Goal: Task Accomplishment & Management: Complete application form

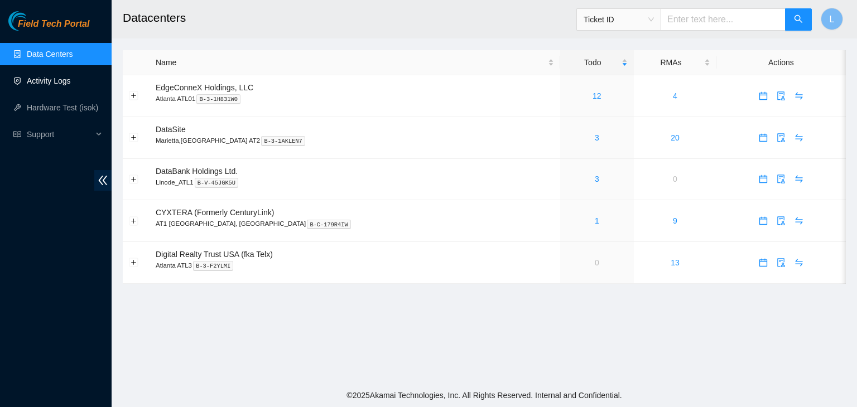
click at [56, 83] on link "Activity Logs" at bounding box center [49, 80] width 44 height 9
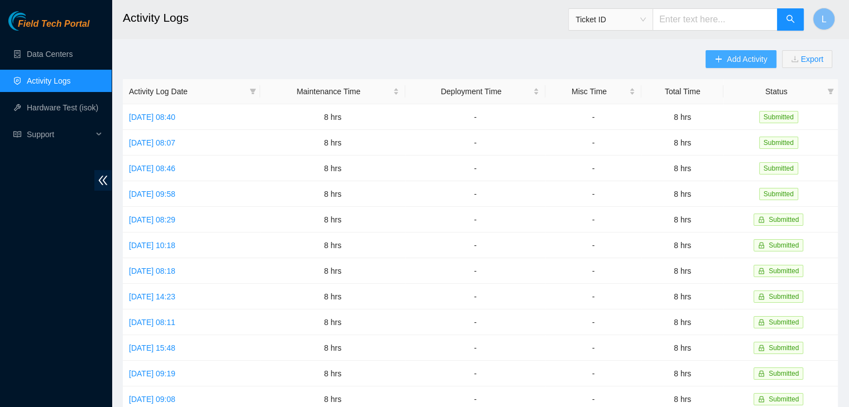
click at [734, 62] on span "Add Activity" at bounding box center [747, 59] width 40 height 12
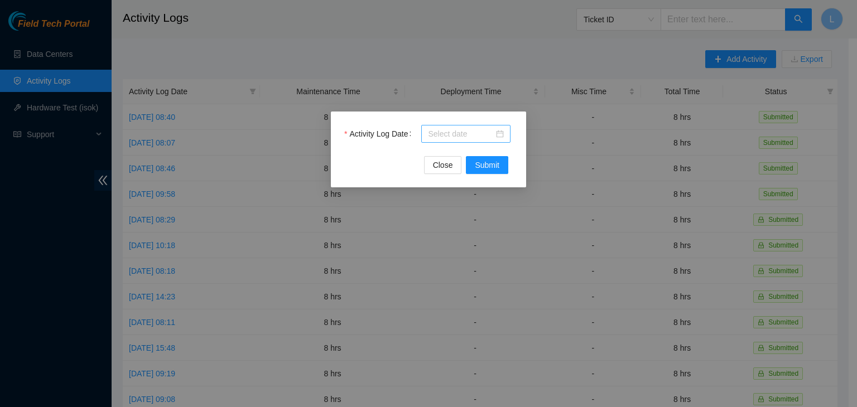
click at [501, 136] on div at bounding box center [466, 134] width 76 height 12
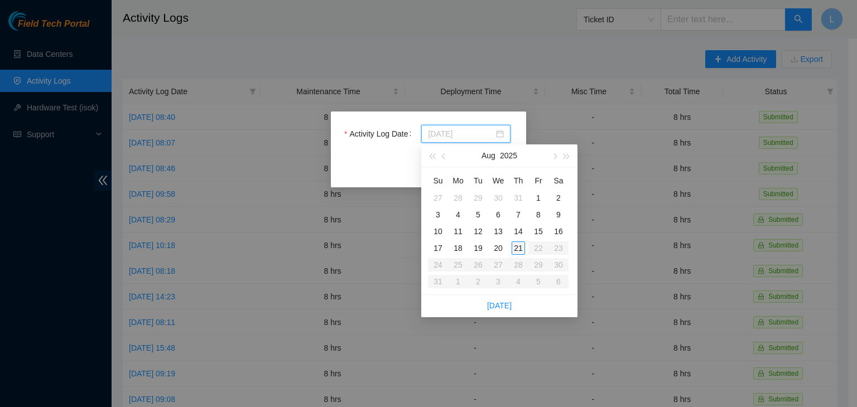
type input "[DATE]"
click at [517, 248] on div "21" at bounding box center [518, 248] width 13 height 13
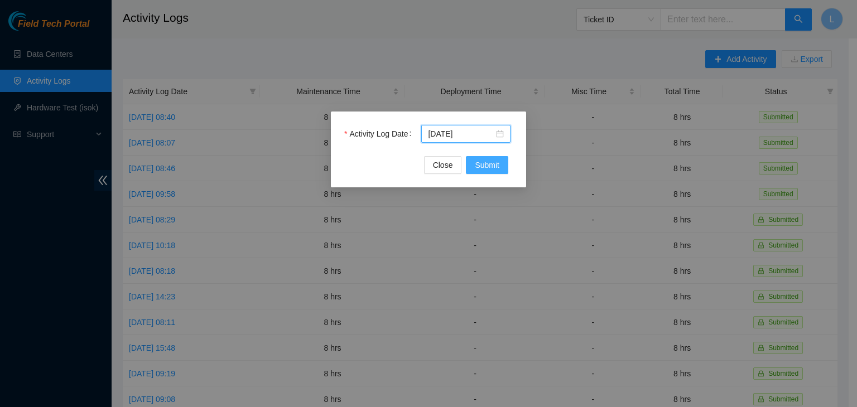
click at [498, 170] on span "Submit" at bounding box center [487, 165] width 25 height 12
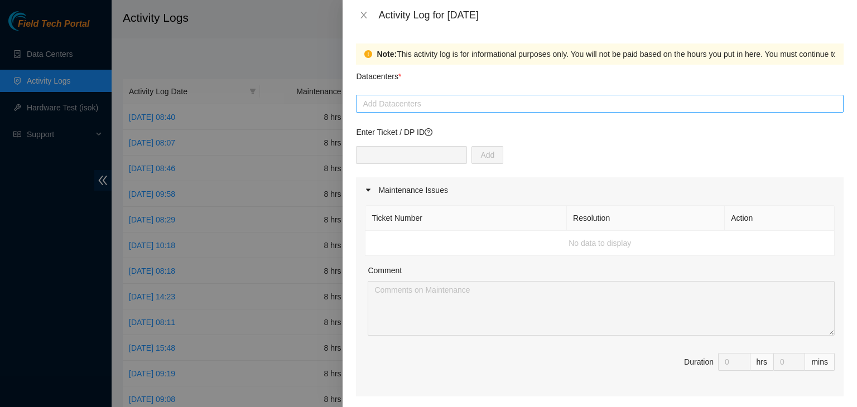
click at [515, 108] on div at bounding box center [600, 103] width 482 height 13
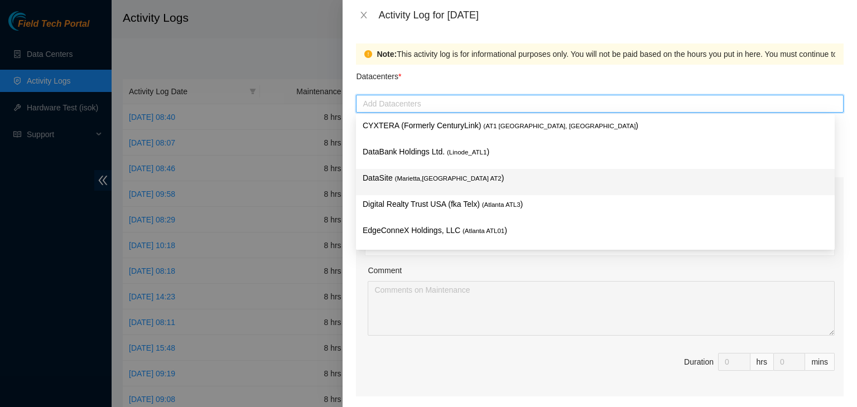
click at [424, 179] on span "( Marietta,GA AT2" at bounding box center [448, 178] width 107 height 7
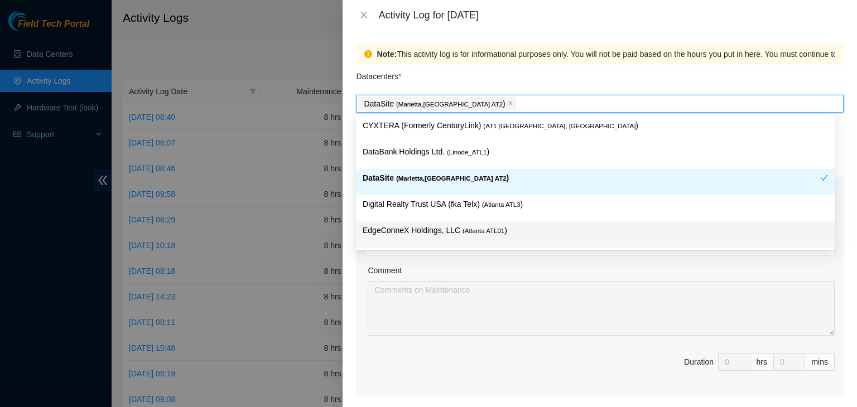
click at [542, 274] on div "Comment" at bounding box center [601, 273] width 467 height 17
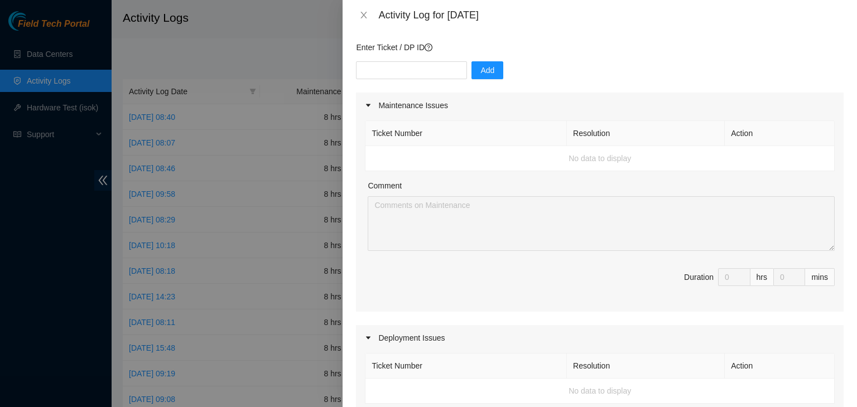
scroll to position [112, 0]
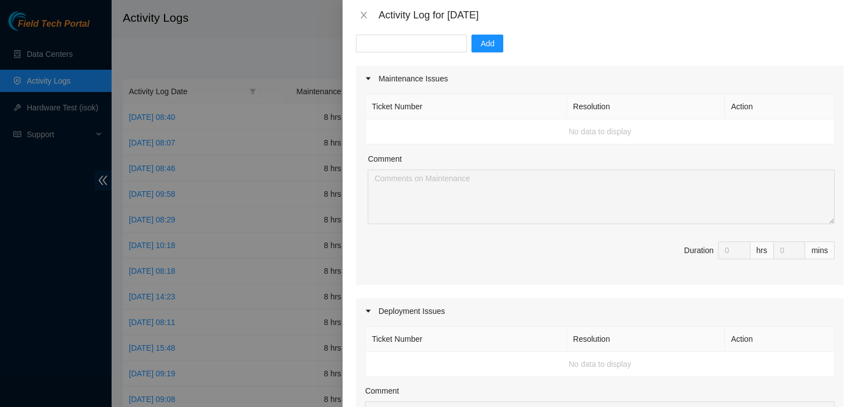
click at [474, 131] on td "No data to display" at bounding box center [600, 131] width 469 height 25
click at [369, 79] on icon "caret-right" at bounding box center [368, 79] width 4 height 3
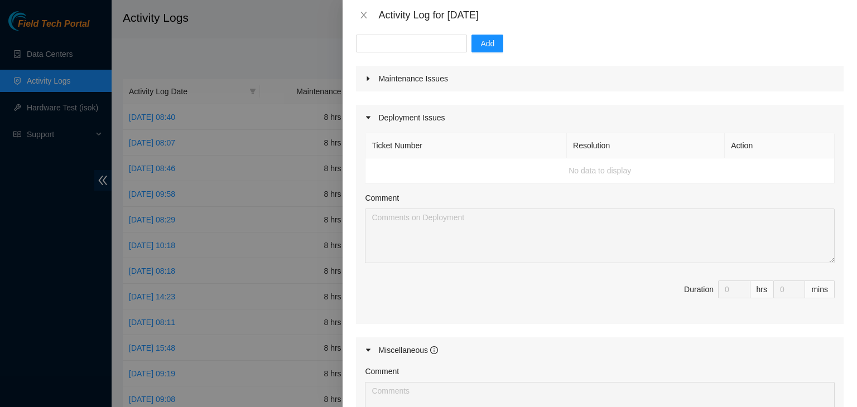
click at [369, 79] on icon "caret-right" at bounding box center [368, 78] width 3 height 4
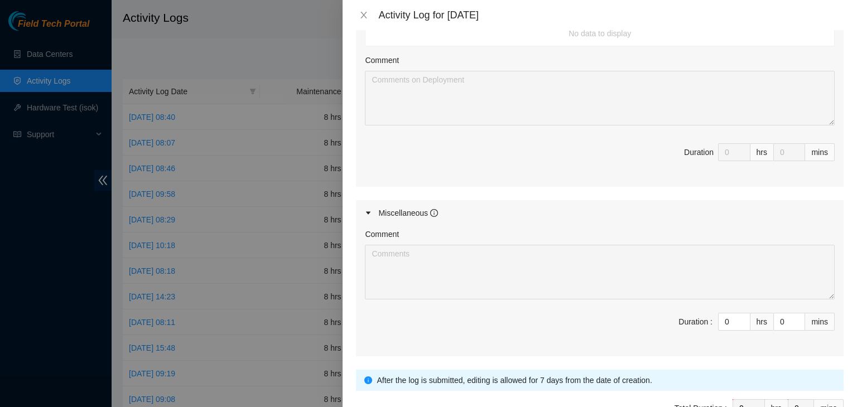
scroll to position [511, 0]
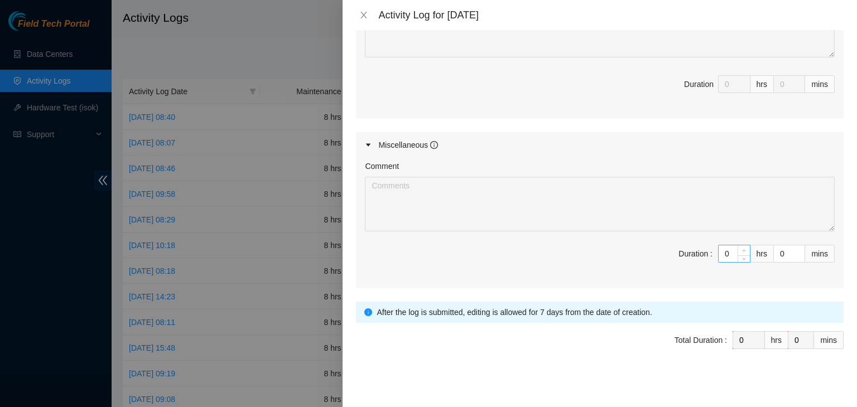
type input "1"
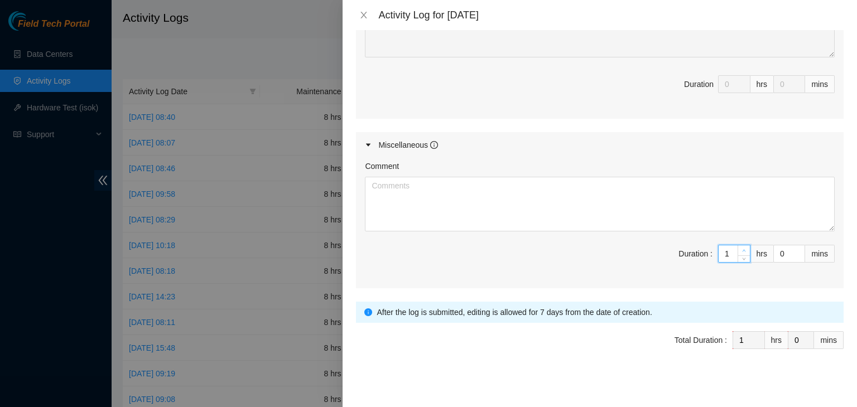
click at [742, 249] on icon "up" at bounding box center [744, 251] width 4 height 4
type input "2"
click at [743, 250] on icon "up" at bounding box center [744, 251] width 3 height 2
type input "3"
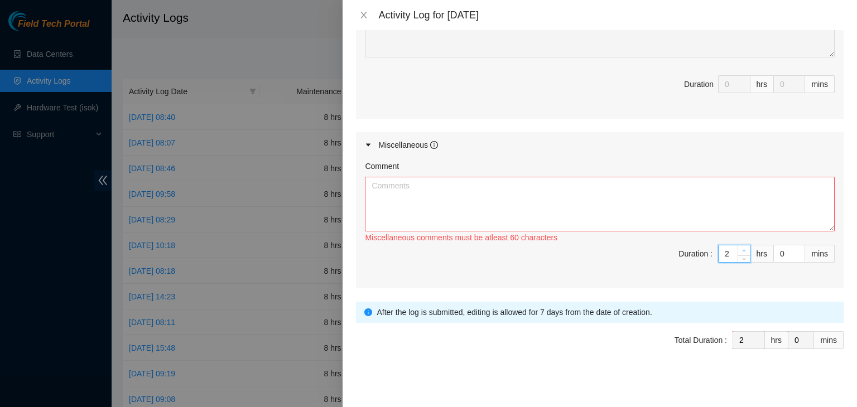
type input "3"
click at [743, 250] on icon "up" at bounding box center [744, 251] width 3 height 2
type input "4"
click at [743, 250] on icon "up" at bounding box center [744, 251] width 3 height 2
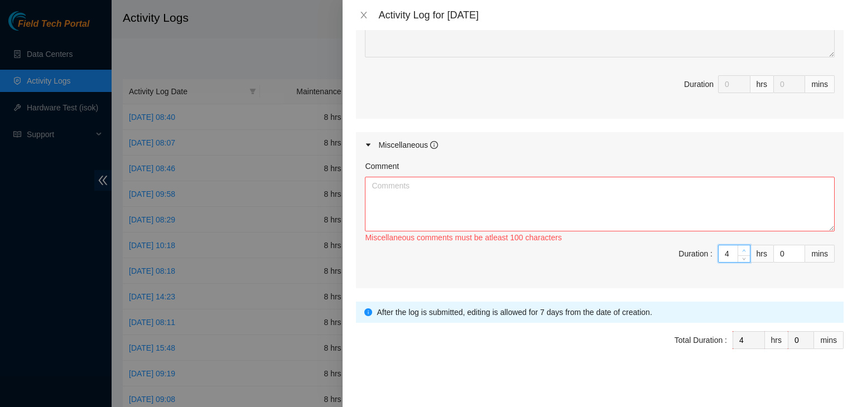
type input "5"
click at [743, 250] on icon "up" at bounding box center [744, 251] width 3 height 2
type input "6"
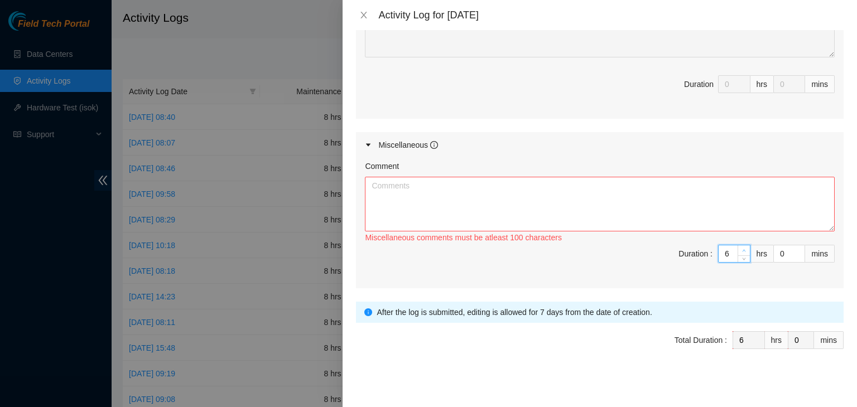
click at [743, 250] on icon "up" at bounding box center [744, 251] width 3 height 2
type input "7"
click at [743, 250] on icon "up" at bounding box center [744, 251] width 3 height 2
type input "8"
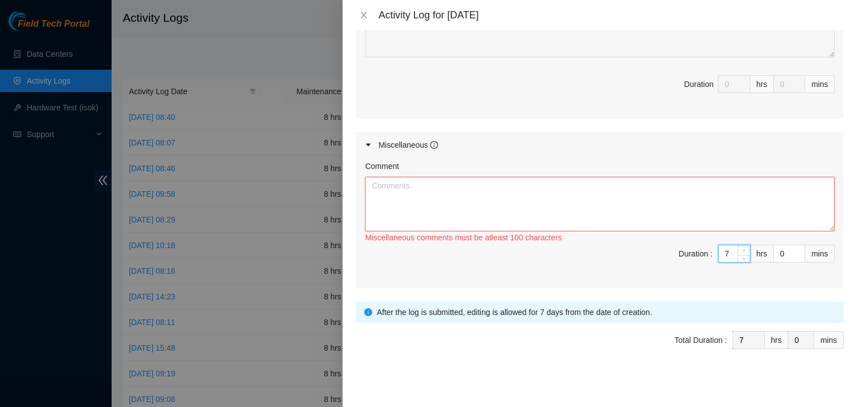
type input "8"
click at [743, 250] on icon "up" at bounding box center [744, 251] width 3 height 2
click at [525, 195] on textarea "Comment" at bounding box center [600, 204] width 470 height 55
paste textarea "08/21/2025 – Reported to cage at 06:38 AM; unracked switch and cleared racks 2-…"
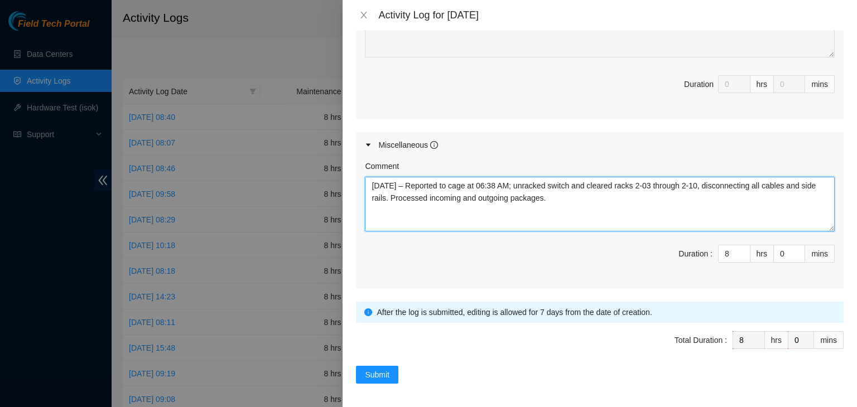
click at [581, 182] on textarea "08/21/2025 – Reported to cage at 06:38 AM; unracked switch and cleared racks 2-…" at bounding box center [600, 204] width 470 height 55
click at [771, 186] on textarea "08/21/2025 – Reported to cage at 06:38 AM; unracked switches and cleared racks …" at bounding box center [600, 204] width 470 height 55
click at [618, 203] on textarea "08/21/2025 – Reported to cage at 06:38 AM; unracked switches and cleared racks …" at bounding box center [600, 204] width 470 height 55
type textarea "08/21/2025 – Reported to cage at 06:38 AM; unracked switches and cleared racks …"
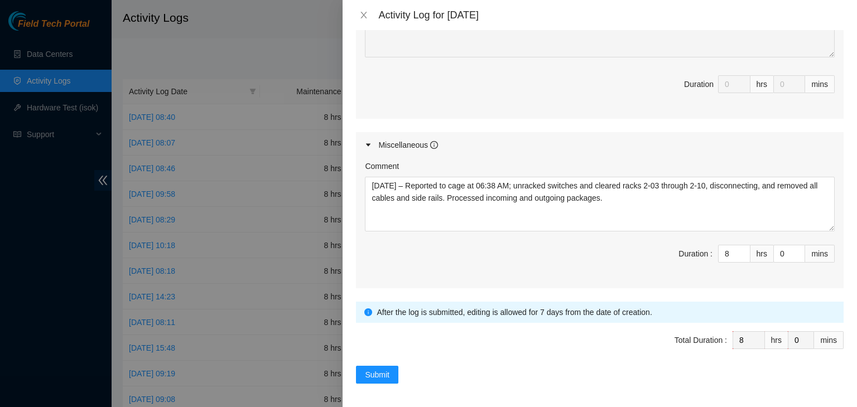
click at [555, 94] on span "Duration 0 hrs 0 mins" at bounding box center [600, 90] width 470 height 31
click at [384, 372] on span "Submit" at bounding box center [377, 375] width 25 height 12
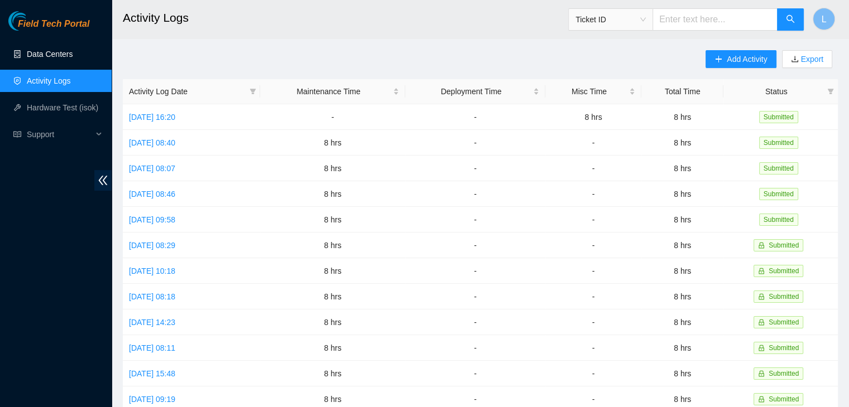
click at [63, 55] on link "Data Centers" at bounding box center [50, 54] width 46 height 9
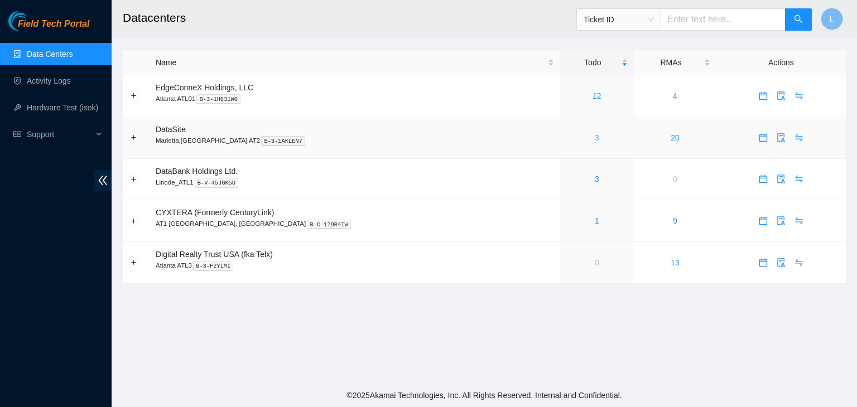
click at [595, 140] on link "3" at bounding box center [597, 137] width 4 height 9
